Goal: Task Accomplishment & Management: Manage account settings

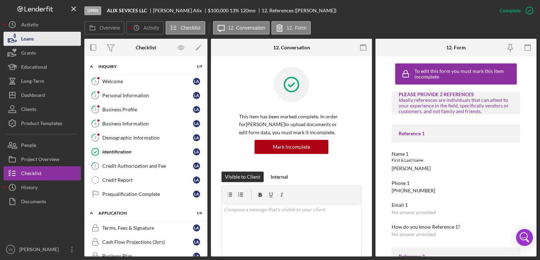
scroll to position [63, 0]
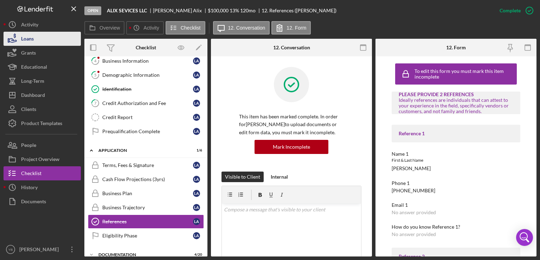
click at [34, 38] on button "Loans" at bounding box center [42, 39] width 77 height 14
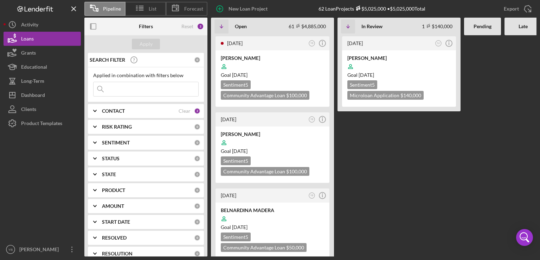
click at [352, 147] on Review "[DATE] SJ Icon/Info [PERSON_NAME] Goal [DATE] Sentiment 5 Microloan Application…" at bounding box center [399, 145] width 123 height 221
click at [363, 180] on Review "[DATE] SJ Icon/Info [PERSON_NAME] Goal [DATE] Sentiment 5 Microloan Application…" at bounding box center [399, 145] width 123 height 221
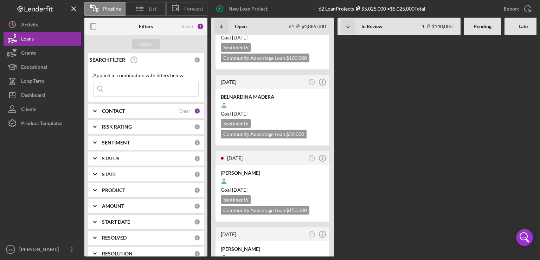
scroll to position [127, 0]
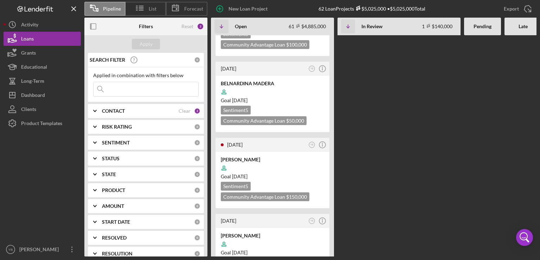
click at [380, 165] on div "[DATE] YB Icon/Info [PERSON_NAME] Goal [DATE] Sentiment 5 Community Advantage L…" at bounding box center [398, 145] width 375 height 221
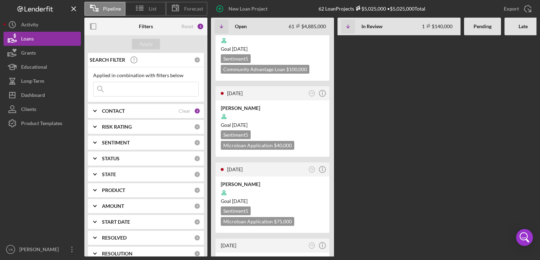
scroll to position [310, 0]
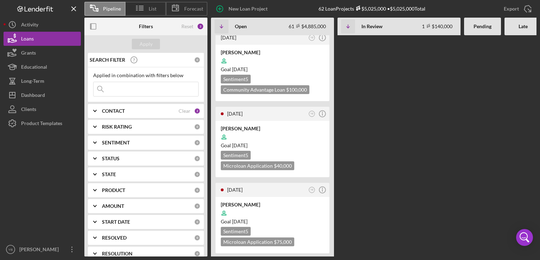
click at [131, 91] on input at bounding box center [146, 89] width 105 height 14
click at [148, 46] on div "Apply" at bounding box center [146, 44] width 13 height 11
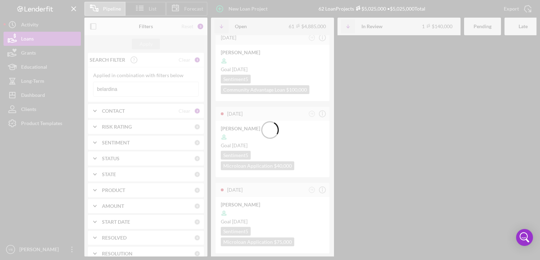
scroll to position [0, 0]
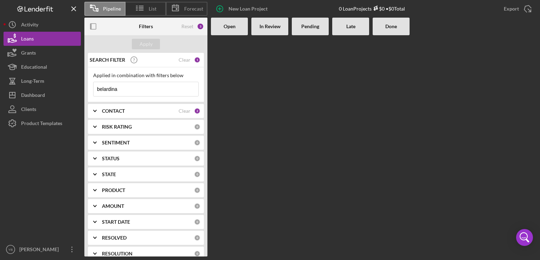
click at [142, 89] on input "belardina" at bounding box center [146, 89] width 105 height 14
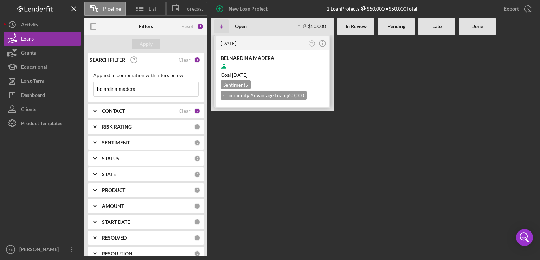
type input "belardina madera"
click at [293, 71] on div "Goal [DATE]" at bounding box center [272, 74] width 103 height 7
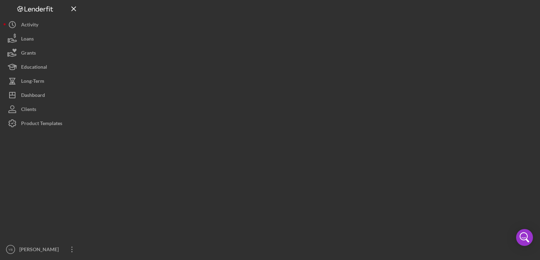
click at [293, 71] on div at bounding box center [310, 128] width 452 height 256
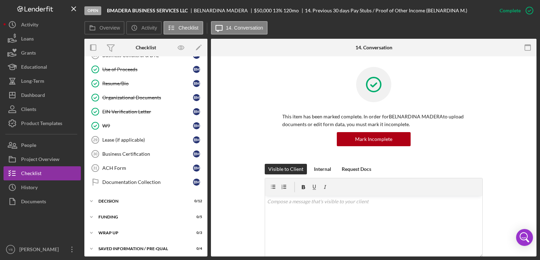
scroll to position [73, 0]
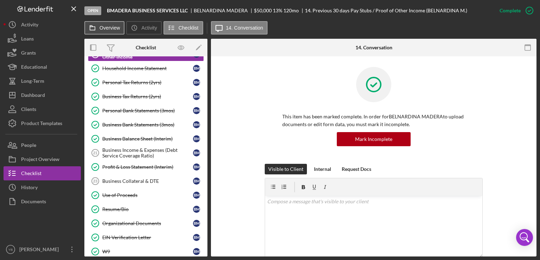
click at [107, 29] on label "Overview" at bounding box center [110, 28] width 20 height 6
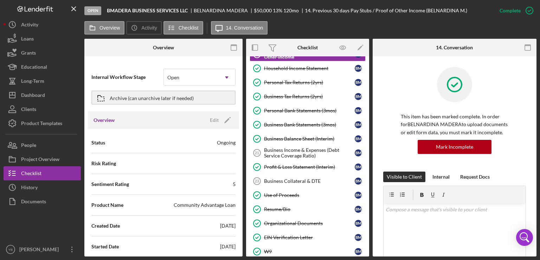
click at [179, 138] on div "Status Ongoing" at bounding box center [163, 143] width 144 height 18
click at [224, 118] on icon "Icon/Edit" at bounding box center [228, 120] width 18 height 18
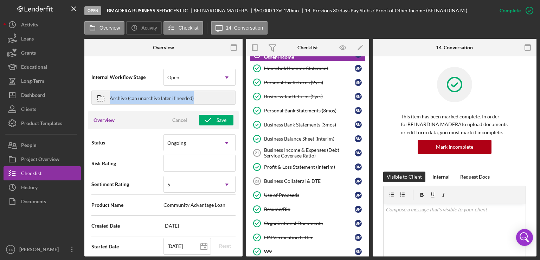
drag, startPoint x: 241, startPoint y: 83, endPoint x: 243, endPoint y: 93, distance: 10.1
click at [243, 93] on div "Overview Internal Workflow Stage Open Icon/Dropdown Arrow Archive (can unarchiv…" at bounding box center [310, 147] width 452 height 217
click at [239, 128] on div "Internal Workflow Stage Open Icon/Dropdown Arrow Archive (can unarchive later i…" at bounding box center [163, 158] width 158 height 196
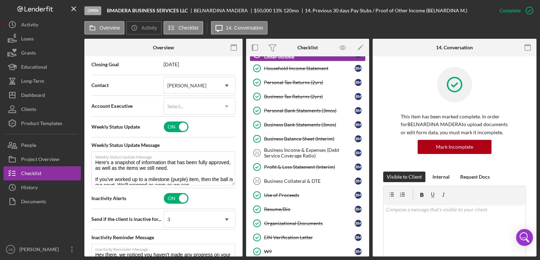
scroll to position [204, 0]
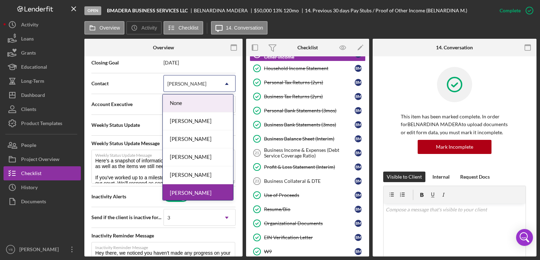
click at [222, 85] on icon "Icon/Dropdown Arrow" at bounding box center [226, 83] width 17 height 17
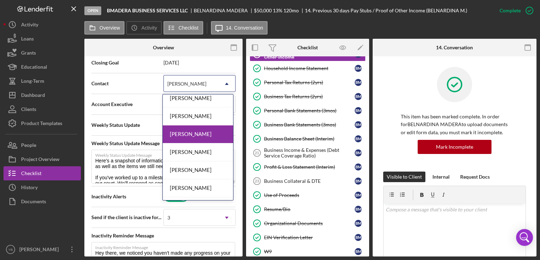
scroll to position [70, 0]
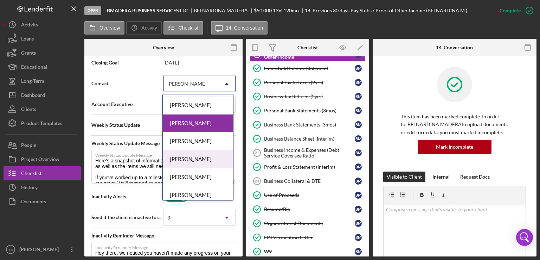
click at [208, 157] on div "[PERSON_NAME]" at bounding box center [198, 159] width 70 height 18
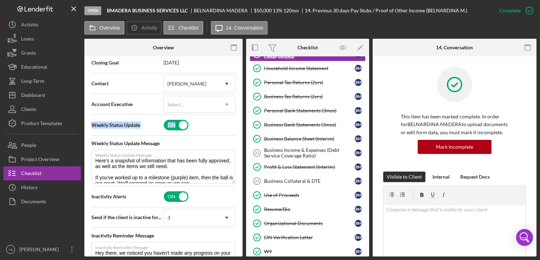
drag, startPoint x: 244, startPoint y: 118, endPoint x: 242, endPoint y: 106, distance: 12.4
click at [242, 106] on div "Overview Internal Workflow Stage Open Icon/Dropdown Arrow Archive (can unarchiv…" at bounding box center [310, 147] width 452 height 217
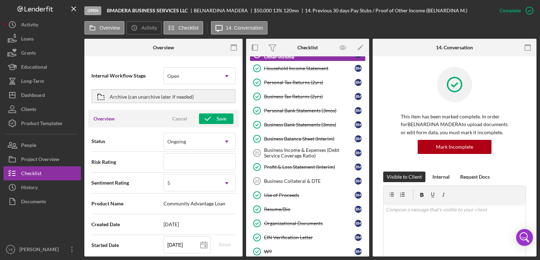
scroll to position [0, 0]
click at [218, 121] on div "Save" at bounding box center [222, 120] width 10 height 11
type textarea "Here's a snapshot of information that has been fully approved, as well as the i…"
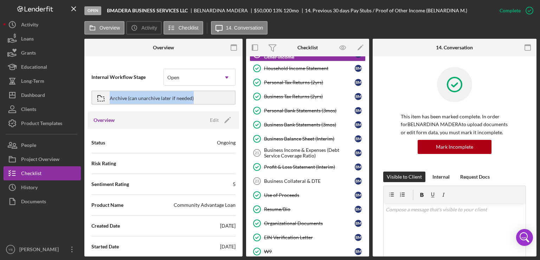
drag, startPoint x: 241, startPoint y: 78, endPoint x: 241, endPoint y: 94, distance: 16.2
click at [241, 94] on div "Internal Workflow Stage Open Icon/Dropdown Arrow Archive (can unarchive later i…" at bounding box center [163, 158] width 158 height 196
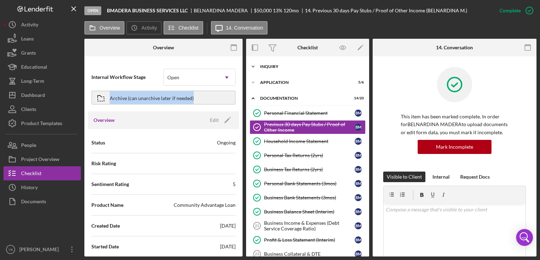
click at [277, 65] on div "Inquiry" at bounding box center [310, 66] width 100 height 4
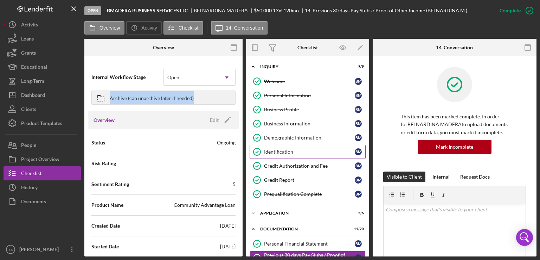
click at [295, 149] on div "Identification" at bounding box center [309, 152] width 91 height 6
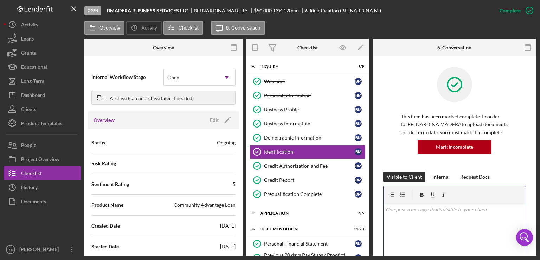
click at [456, 240] on div "v Color teal Color pink Remove color Add row above Add row below Add column bef…" at bounding box center [455, 234] width 142 height 62
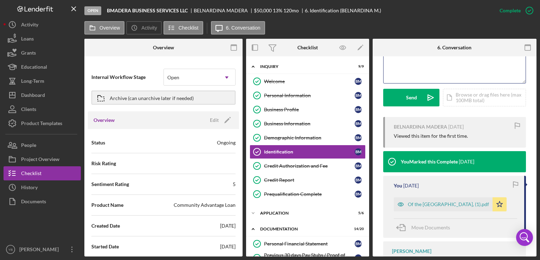
scroll to position [185, 0]
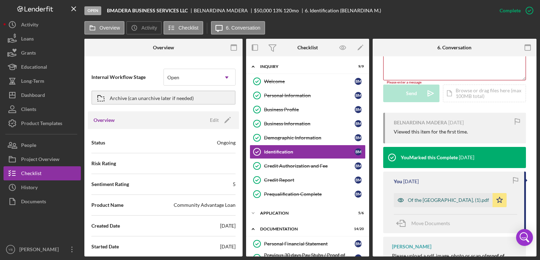
click at [452, 200] on div "Of the [GEOGRAPHIC_DATA], (1).pdf" at bounding box center [448, 200] width 81 height 6
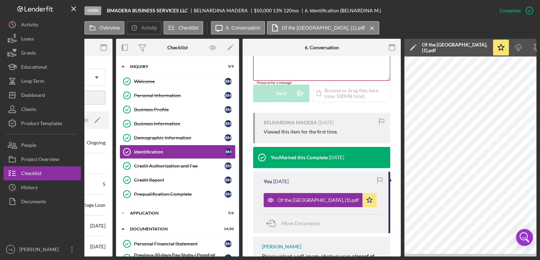
scroll to position [0, 132]
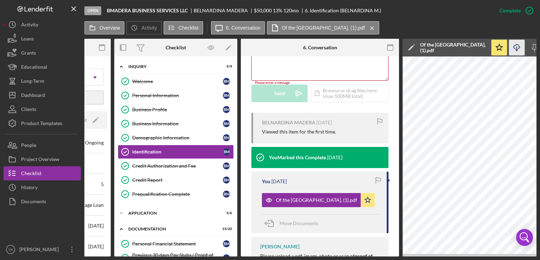
click at [518, 47] on icon "Icon/Download" at bounding box center [517, 48] width 16 height 16
